Goal: Information Seeking & Learning: Learn about a topic

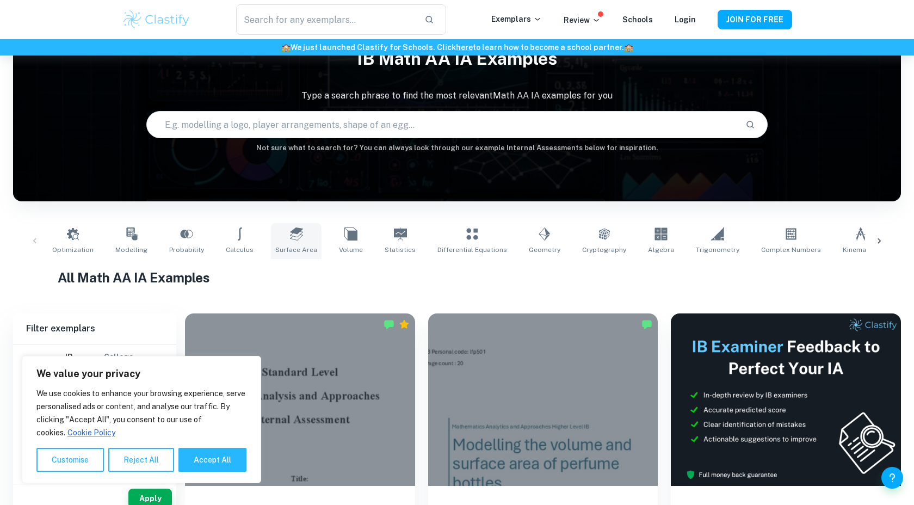
scroll to position [66, 0]
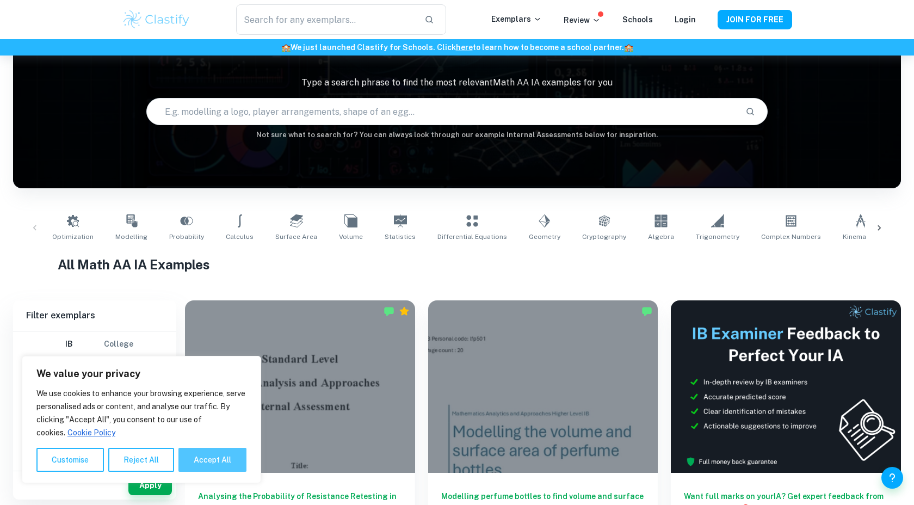
click at [203, 460] on button "Accept All" at bounding box center [212, 460] width 68 height 24
checkbox input "true"
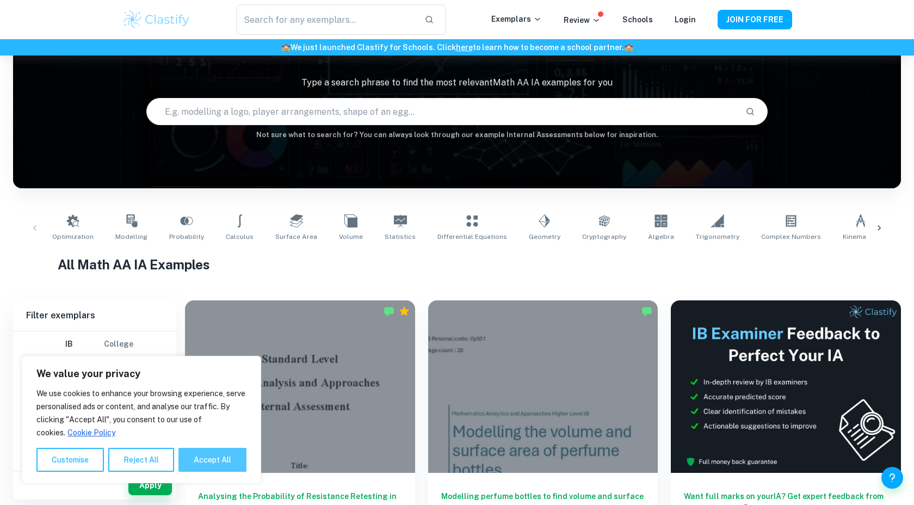
checkbox input "true"
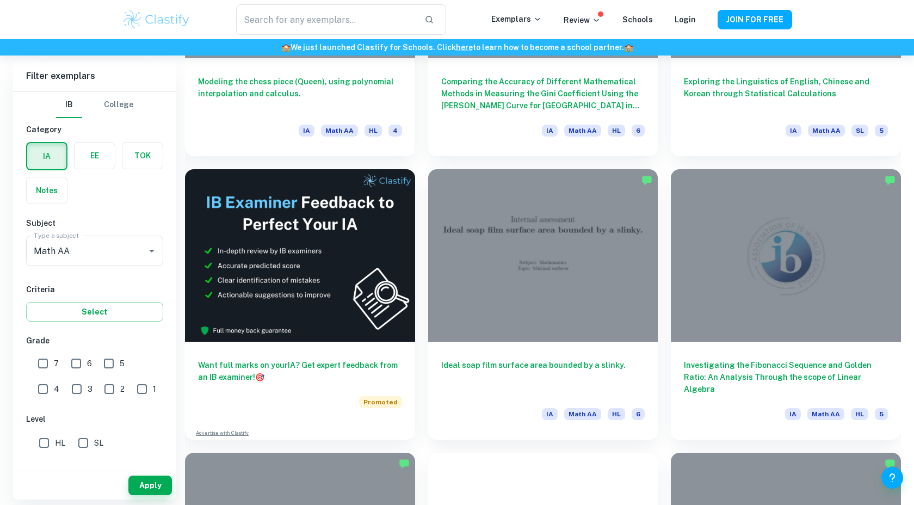
scroll to position [1902, 0]
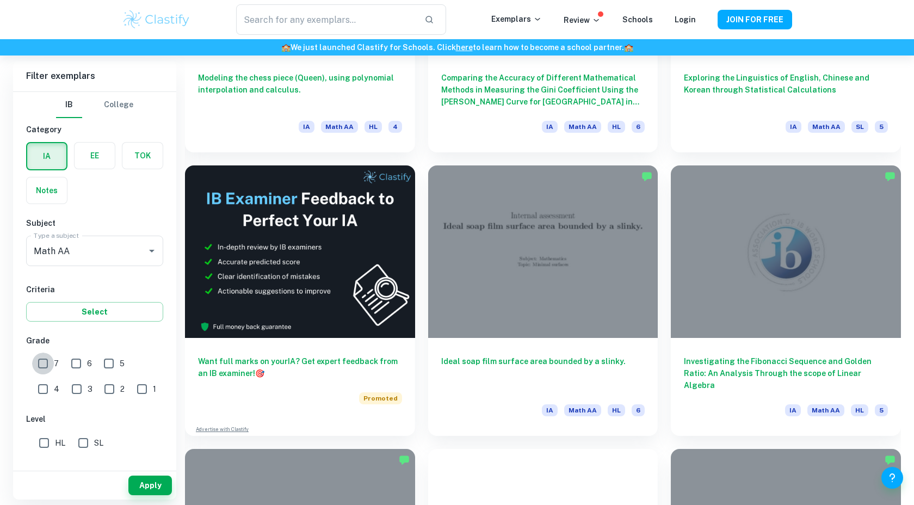
click at [48, 363] on input "7" at bounding box center [43, 363] width 22 height 22
checkbox input "true"
click at [72, 361] on input "6" at bounding box center [76, 363] width 22 height 22
checkbox input "true"
click at [112, 361] on input "5" at bounding box center [109, 363] width 22 height 22
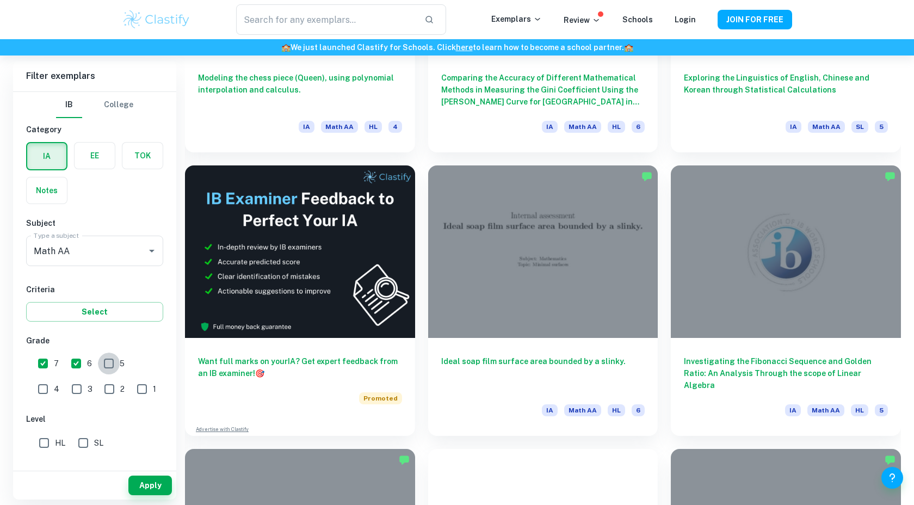
checkbox input "true"
click at [85, 449] on input "SL" at bounding box center [83, 443] width 22 height 22
checkbox input "true"
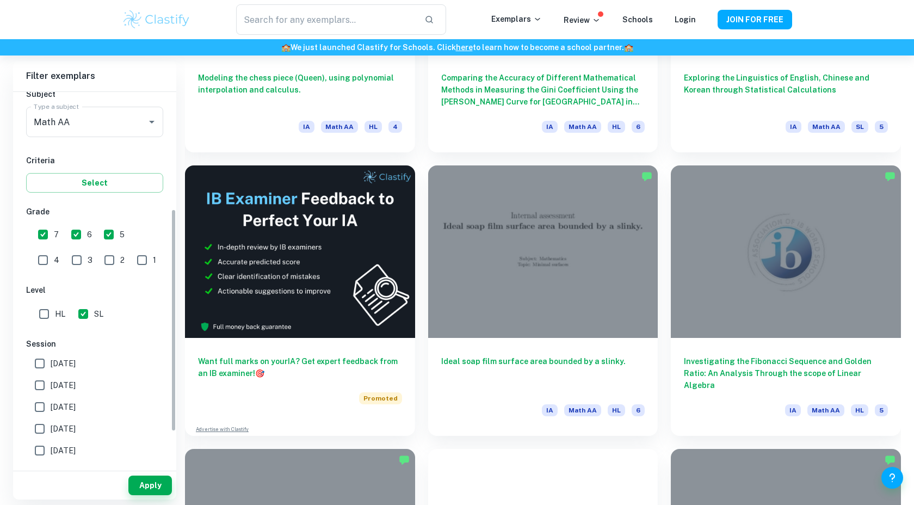
scroll to position [197, 0]
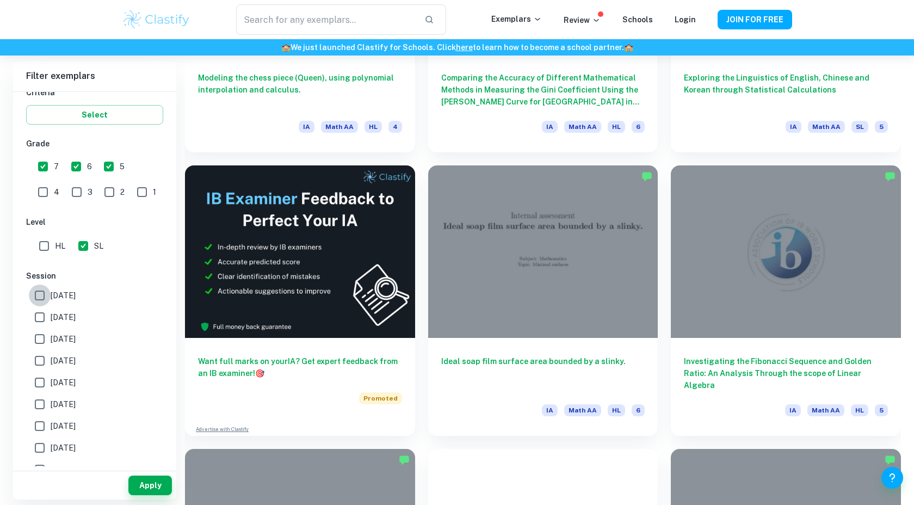
click at [44, 294] on input "[DATE]" at bounding box center [40, 295] width 22 height 22
checkbox input "true"
click at [44, 321] on input "[DATE]" at bounding box center [40, 317] width 22 height 22
checkbox input "true"
click at [44, 341] on input "[DATE]" at bounding box center [40, 339] width 22 height 22
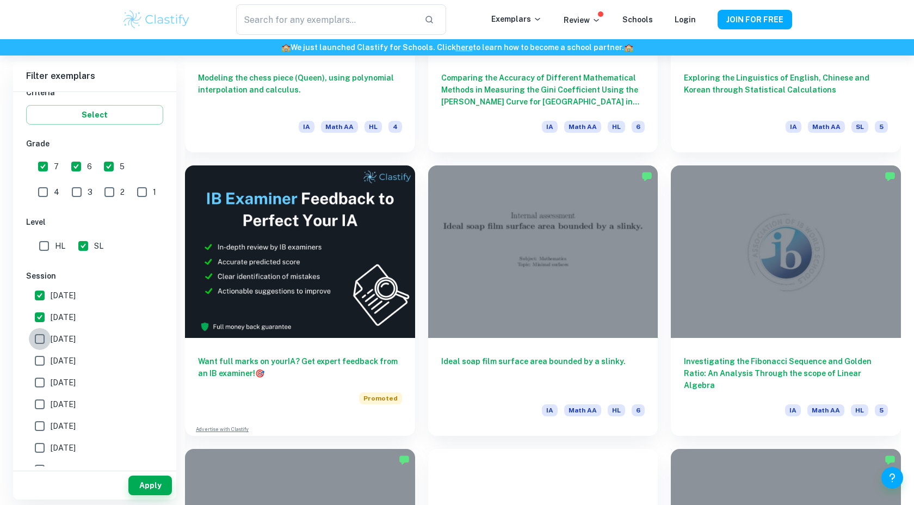
checkbox input "true"
click at [44, 356] on input "[DATE]" at bounding box center [40, 361] width 22 height 22
checkbox input "true"
click at [142, 488] on button "Apply" at bounding box center [150, 485] width 44 height 20
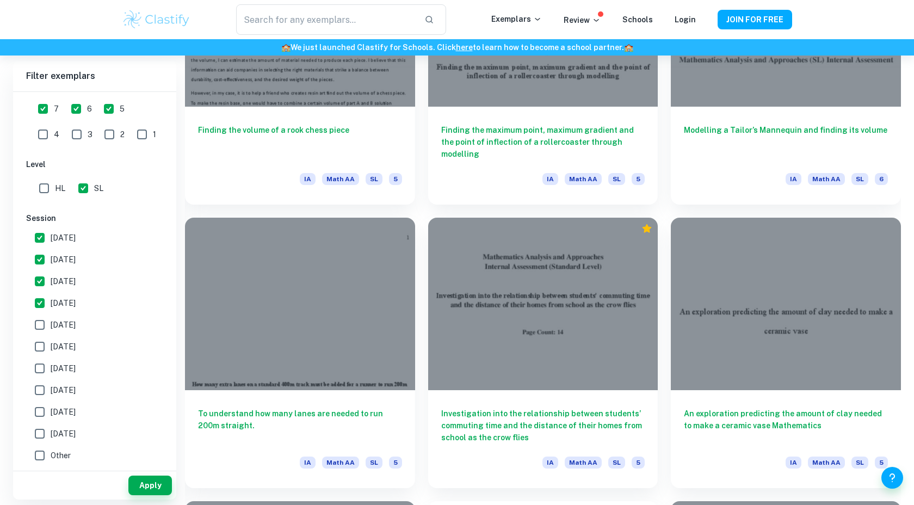
scroll to position [3060, 0]
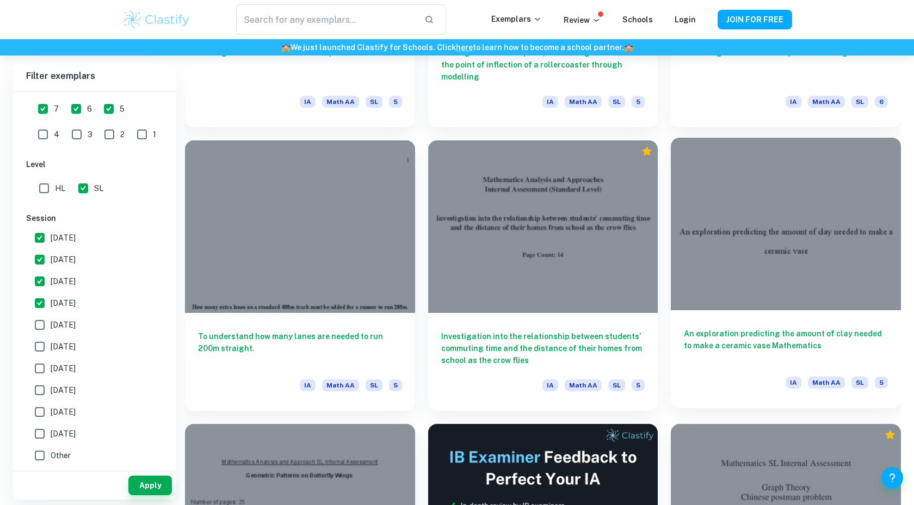
click at [673, 398] on div "An exploration predicting the amount of clay needed to make a ceramic vase Math…" at bounding box center [786, 359] width 230 height 98
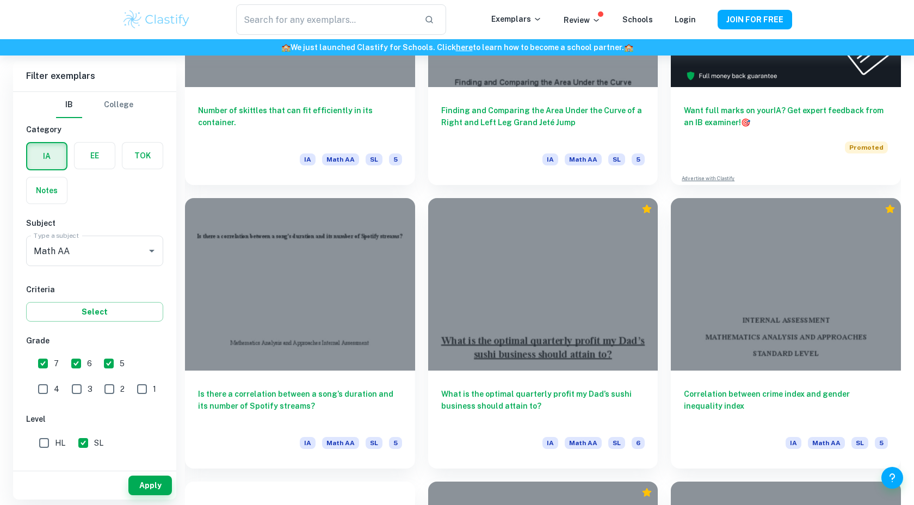
scroll to position [4999, 0]
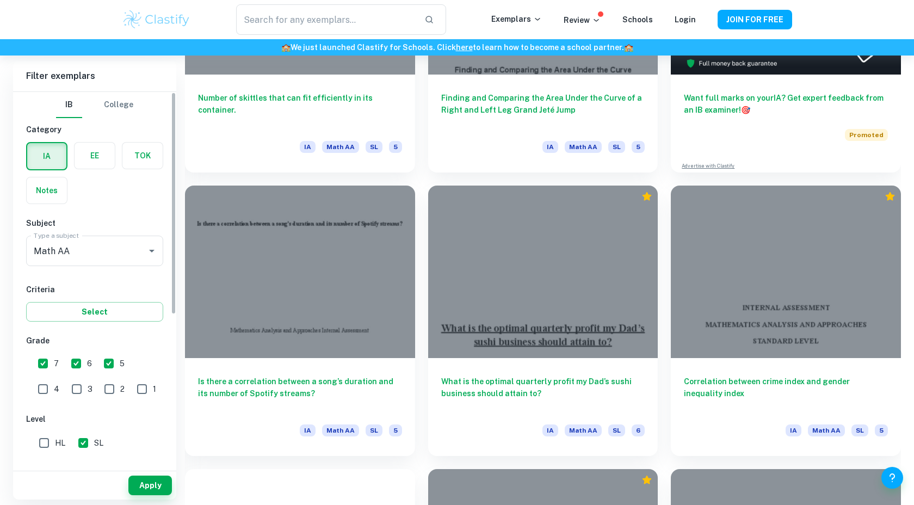
click at [111, 363] on input "5" at bounding box center [109, 363] width 22 height 22
checkbox input "false"
click at [147, 480] on button "Apply" at bounding box center [150, 485] width 44 height 20
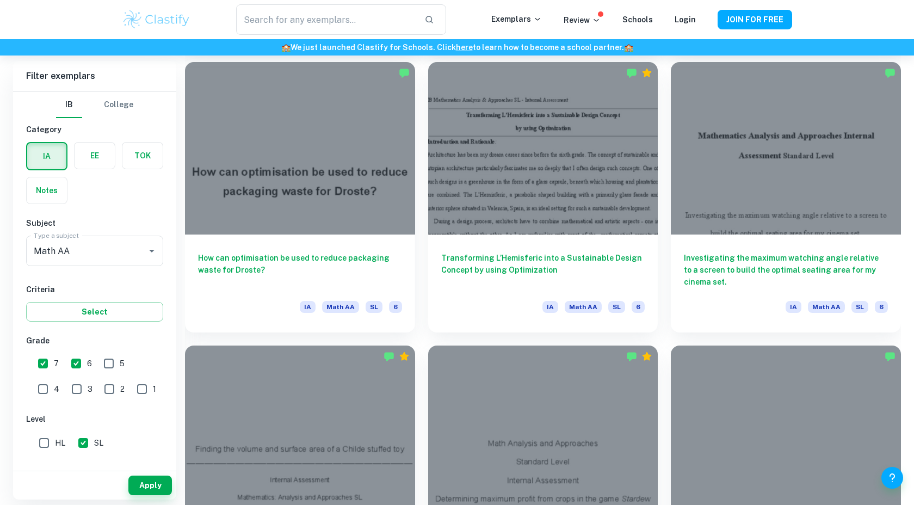
scroll to position [1140, 0]
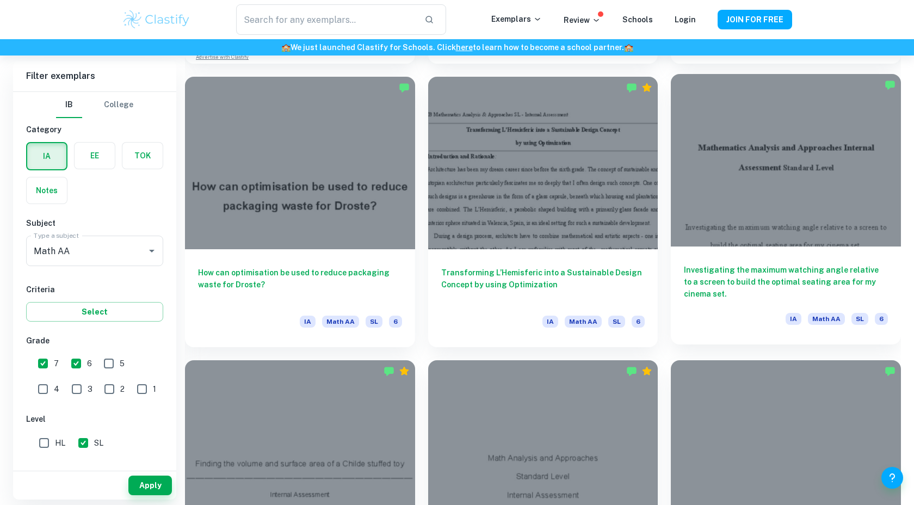
click at [775, 190] on div at bounding box center [786, 160] width 230 height 172
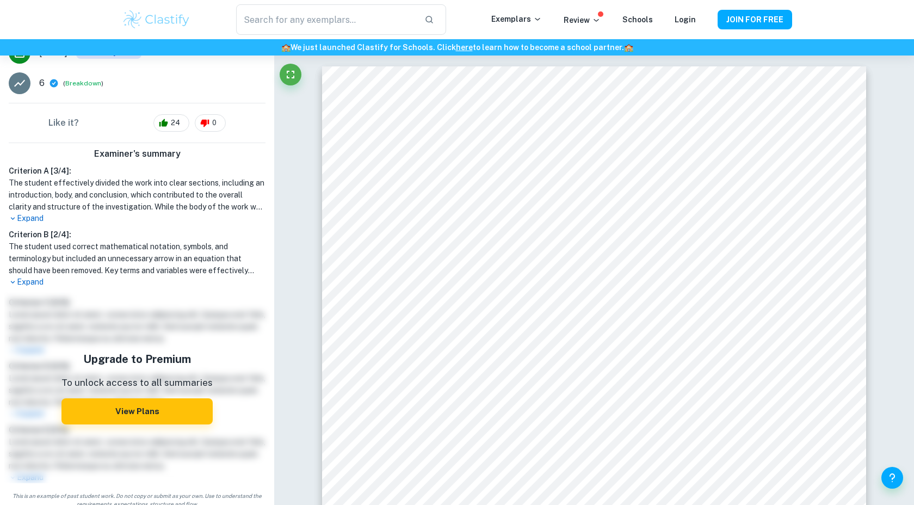
scroll to position [224, 0]
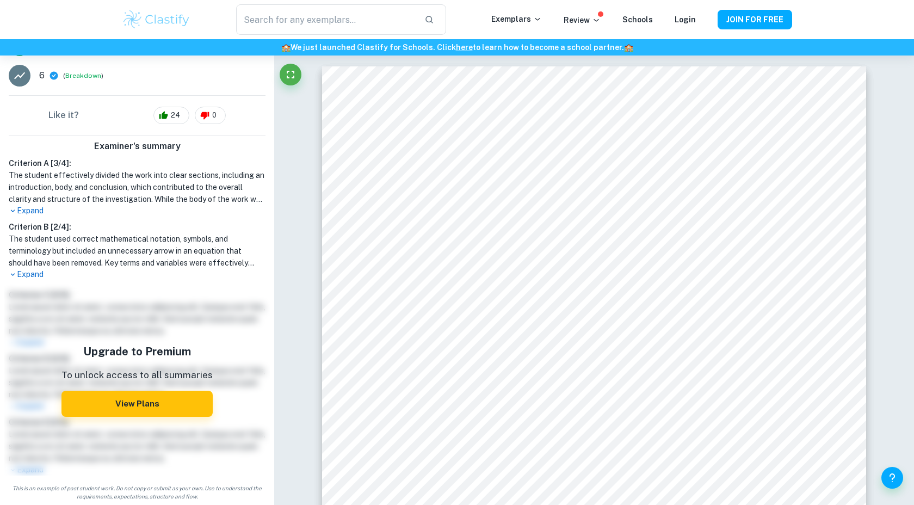
click at [29, 209] on p "Expand" at bounding box center [137, 210] width 257 height 11
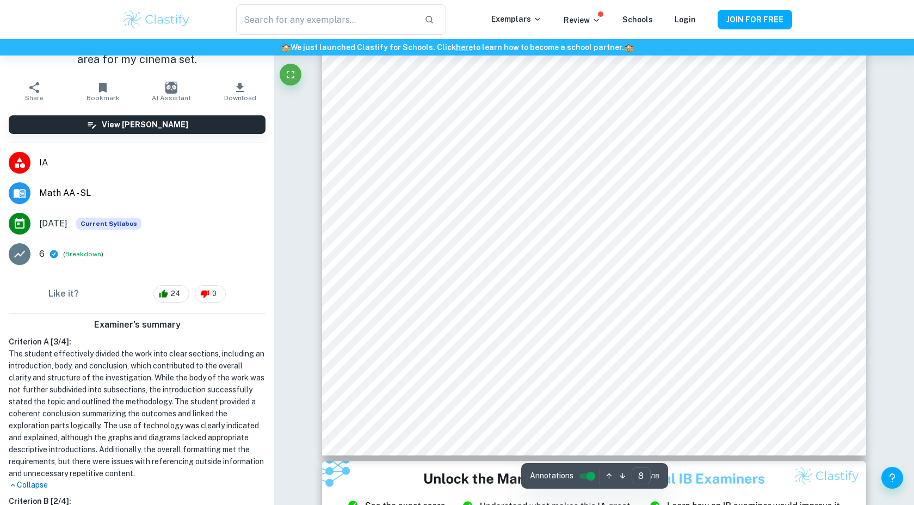
scroll to position [5977, 0]
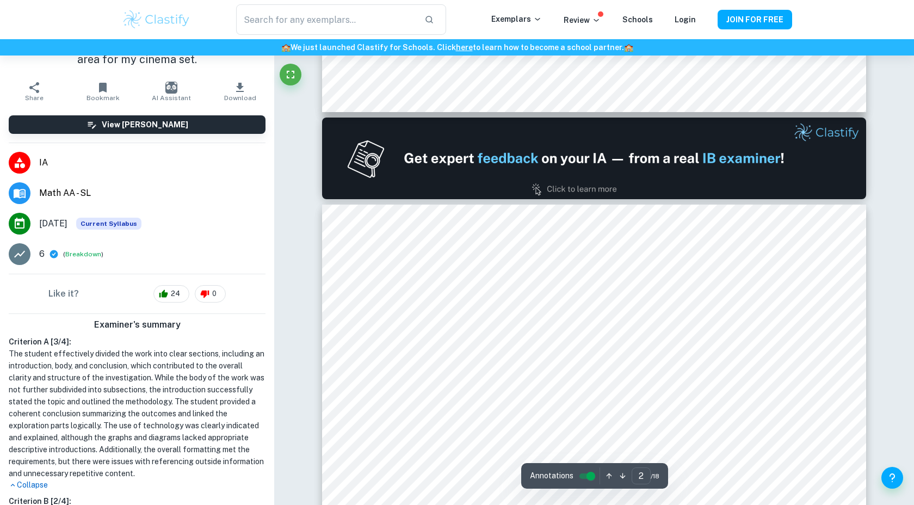
type input "1"
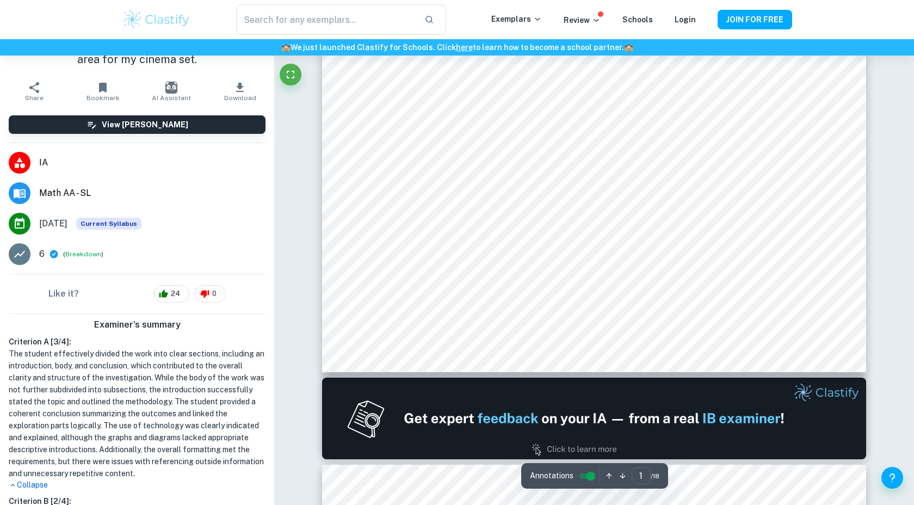
scroll to position [0, 0]
